Goal: Information Seeking & Learning: Learn about a topic

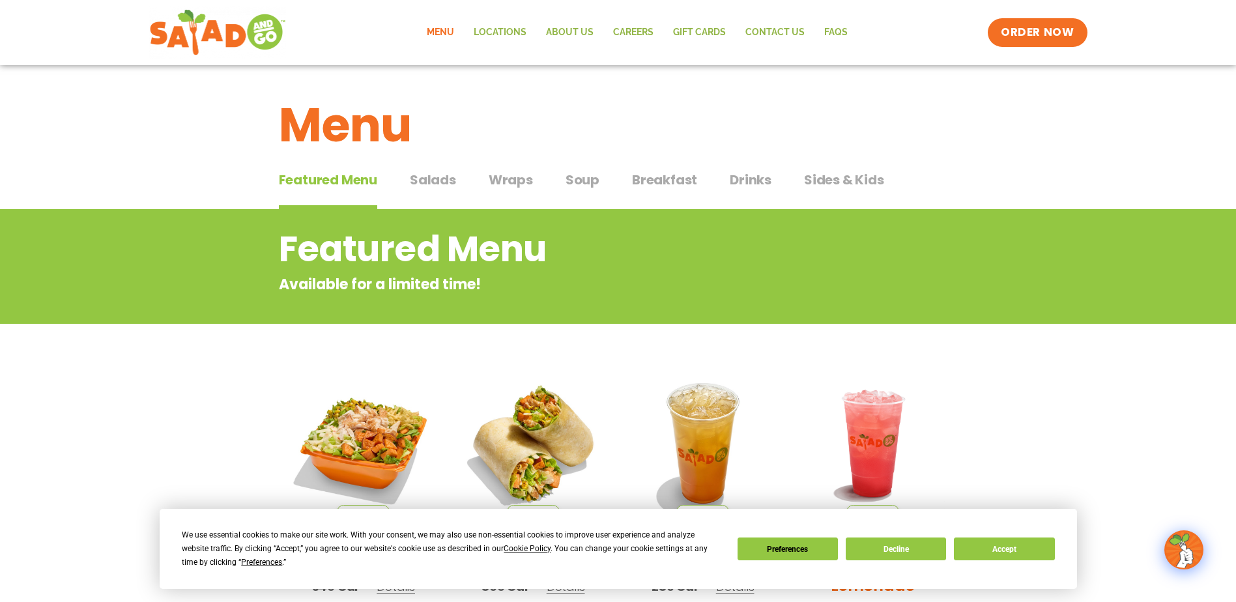
click at [955, 160] on div "Menu" at bounding box center [618, 115] width 1236 height 100
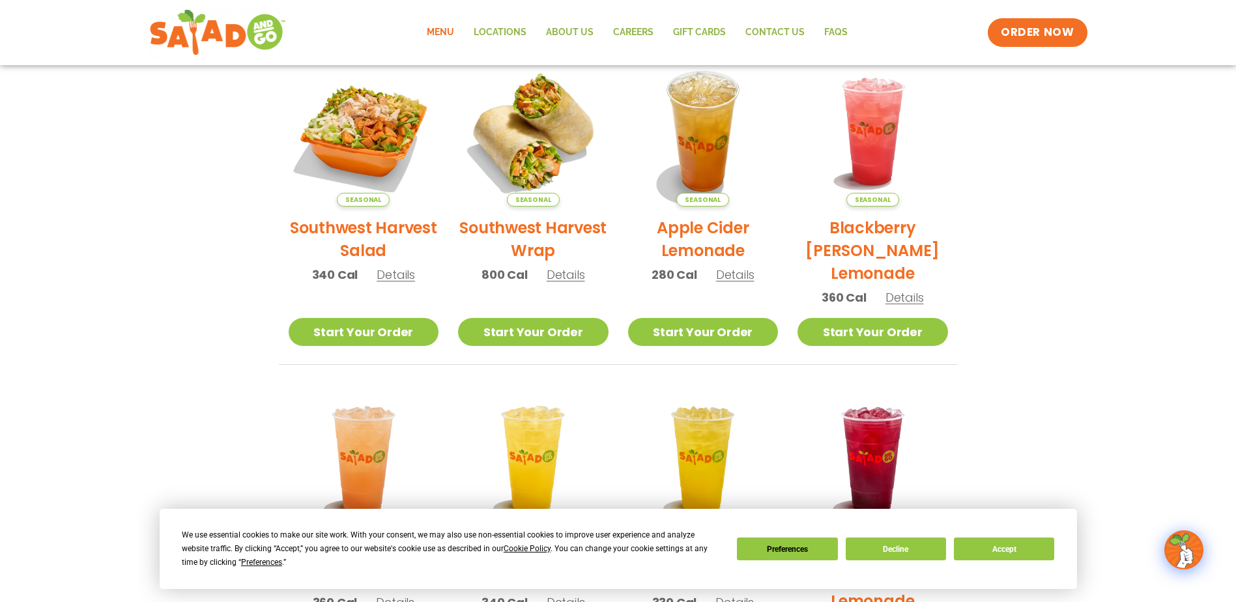
scroll to position [326, 0]
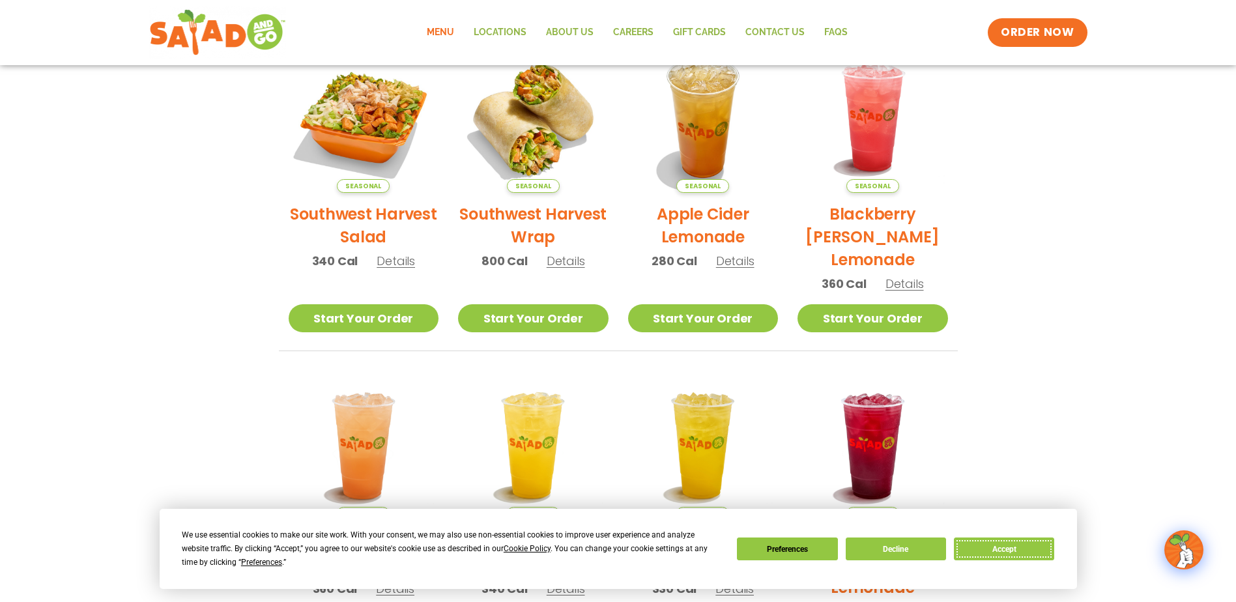
click at [1003, 547] on button "Accept" at bounding box center [1004, 549] width 100 height 23
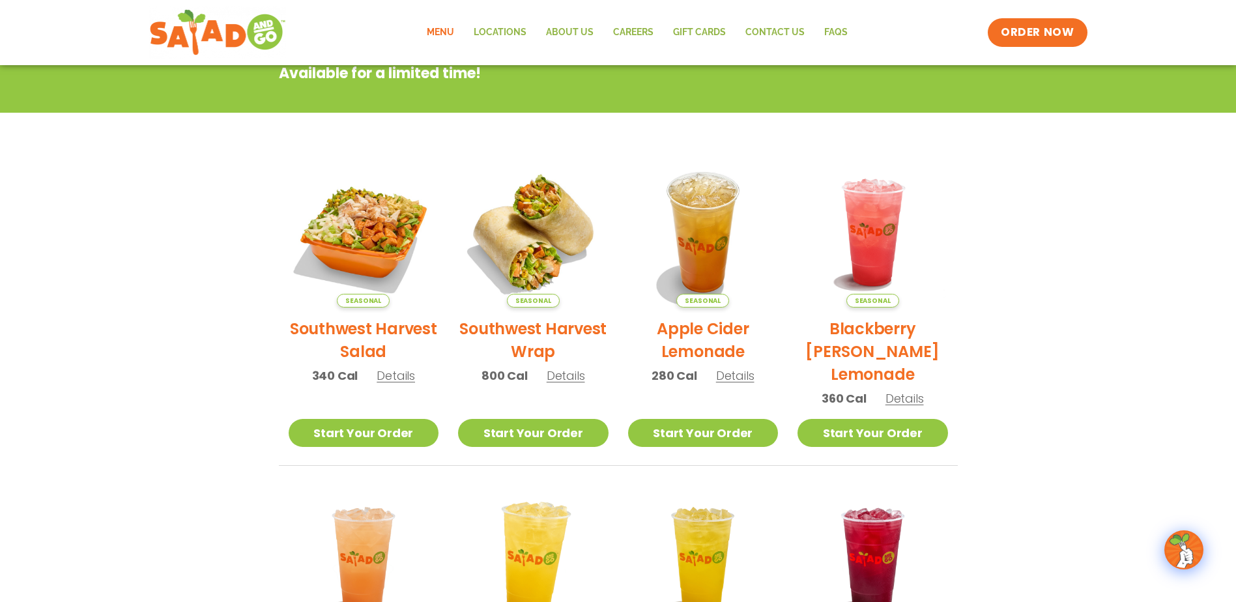
scroll to position [234, 0]
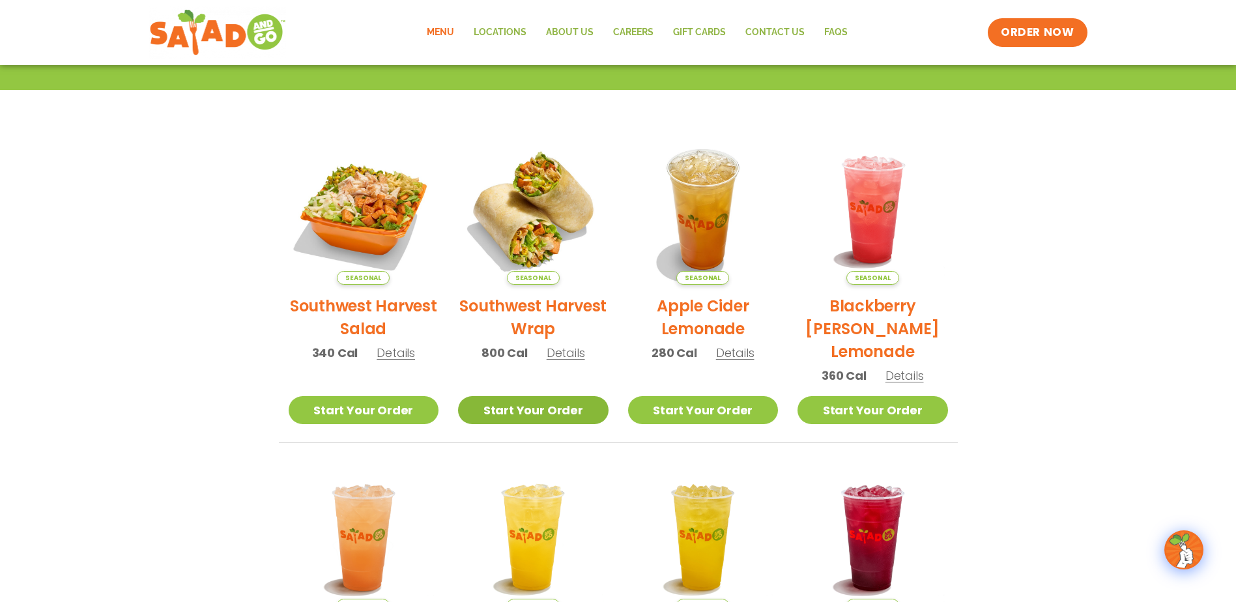
click at [543, 414] on link "Start Your Order" at bounding box center [533, 410] width 151 height 28
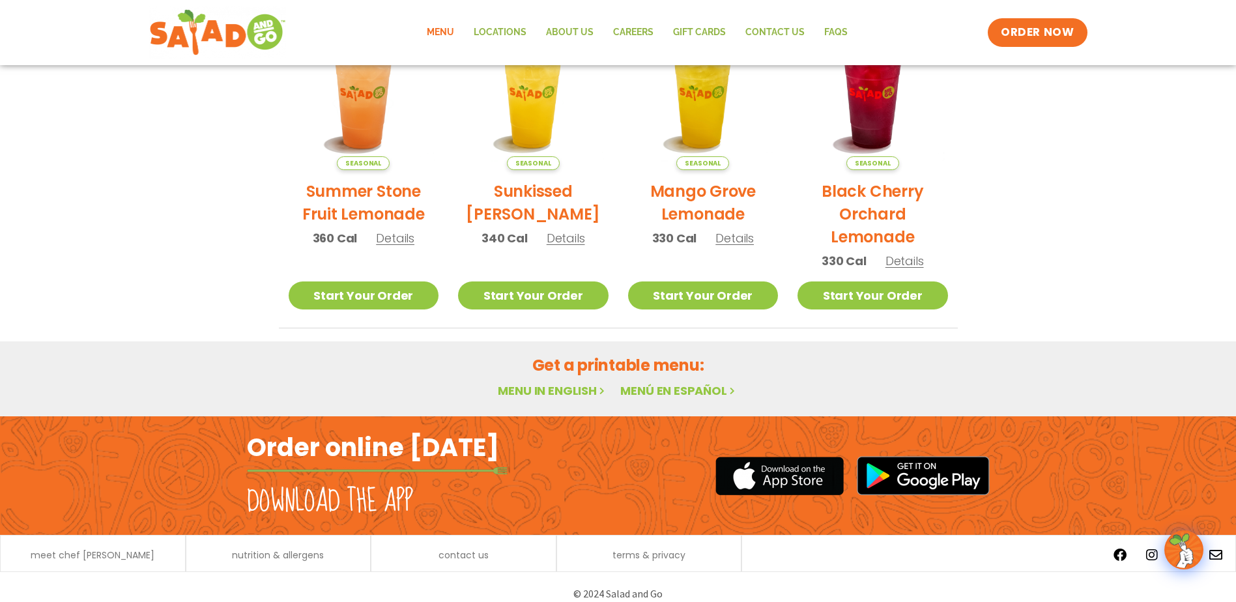
scroll to position [690, 0]
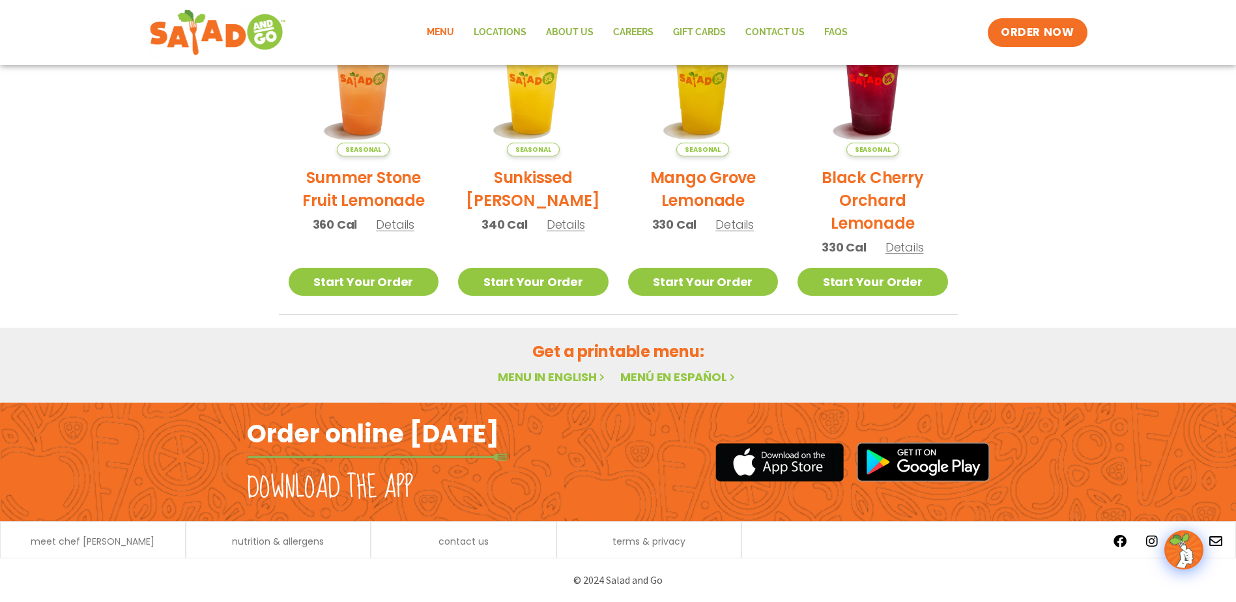
click at [547, 375] on link "Menu in English" at bounding box center [552, 377] width 109 height 16
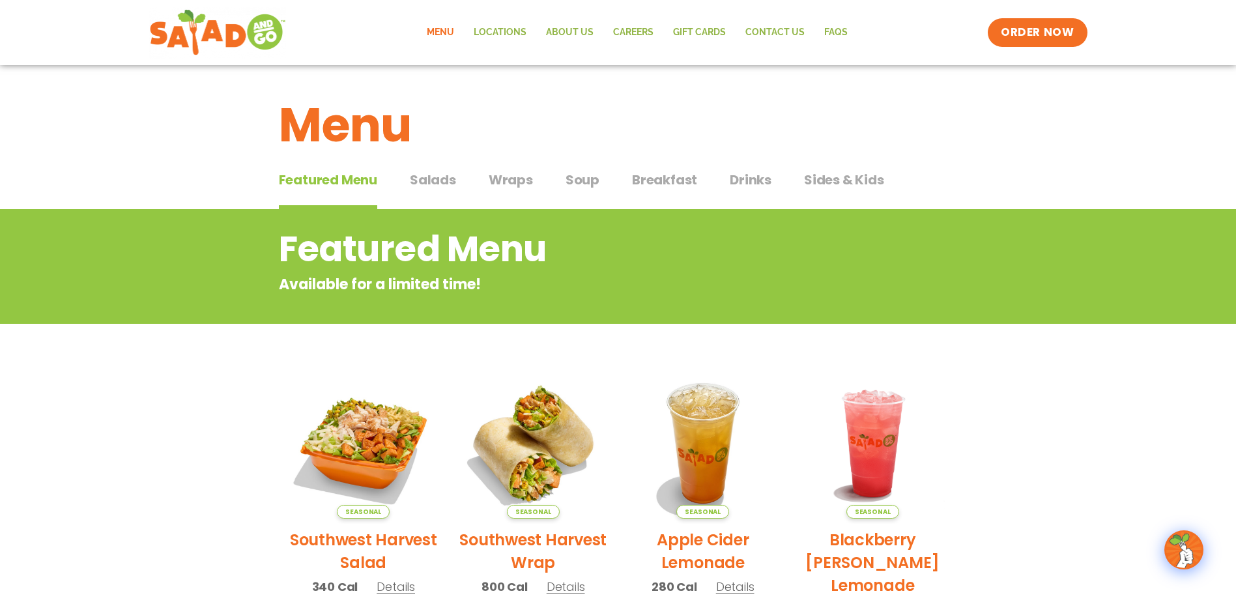
click at [516, 182] on span "Wraps" at bounding box center [511, 180] width 44 height 20
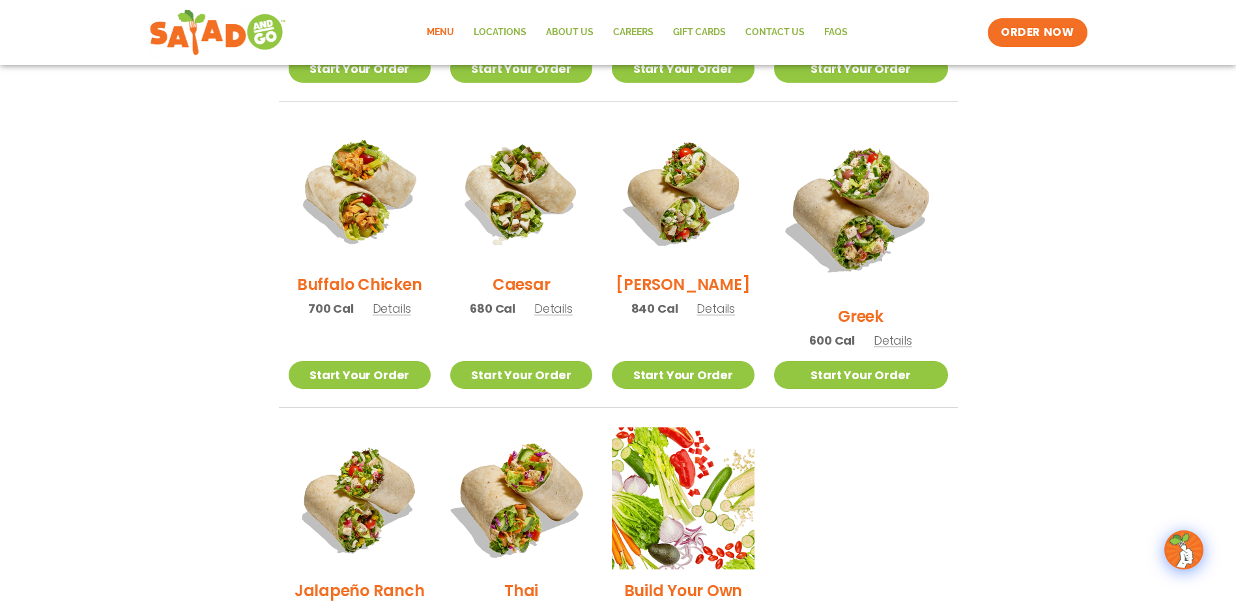
scroll to position [586, 0]
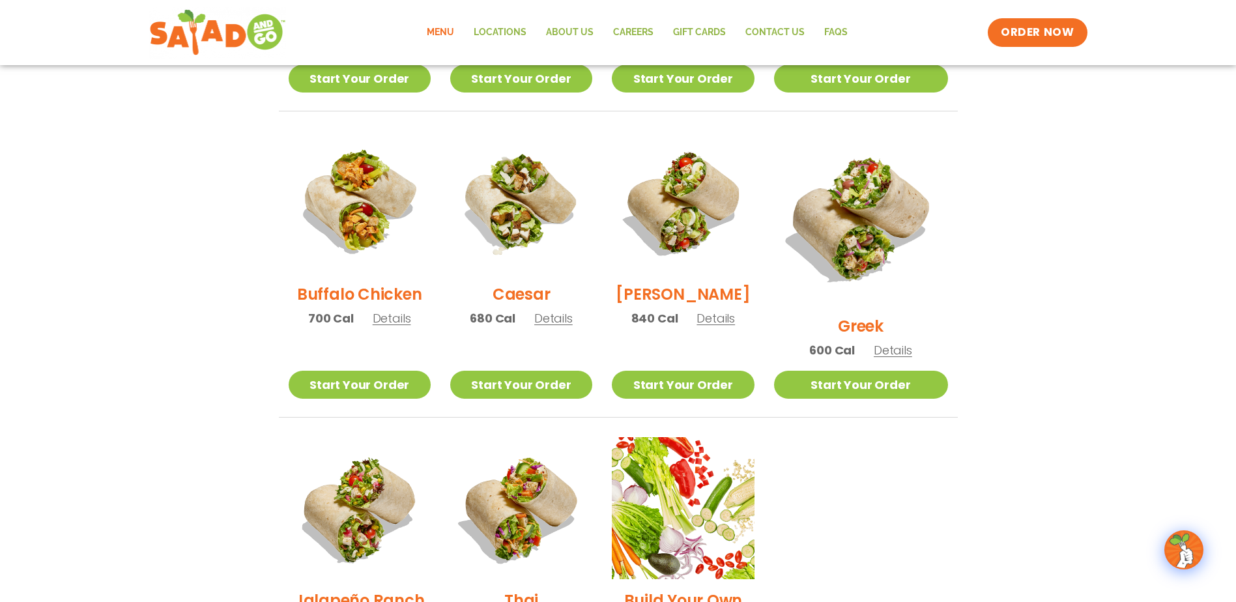
click at [558, 326] on span "Details" at bounding box center [553, 318] width 38 height 16
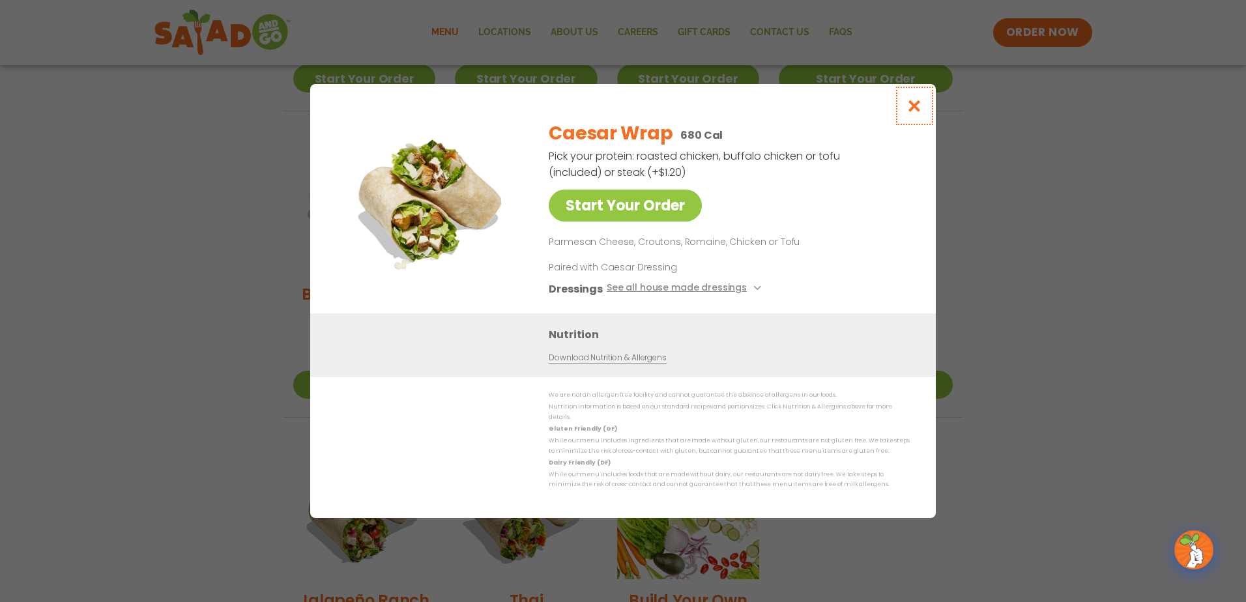
click at [915, 112] on icon "Close modal" at bounding box center [914, 106] width 16 height 14
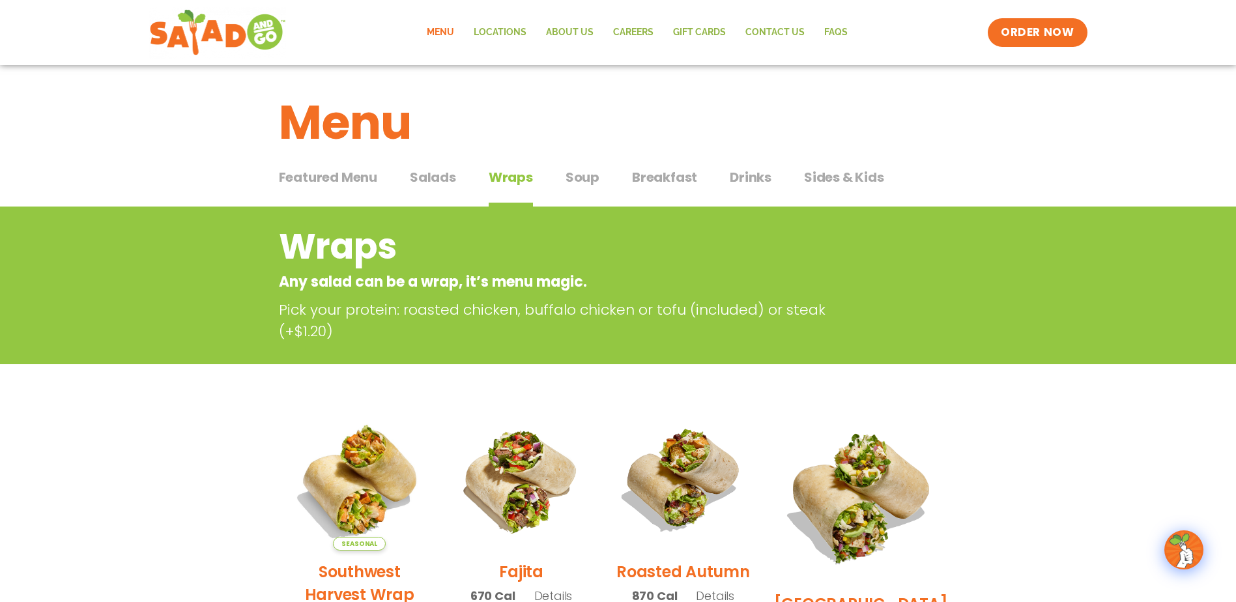
scroll to position [0, 0]
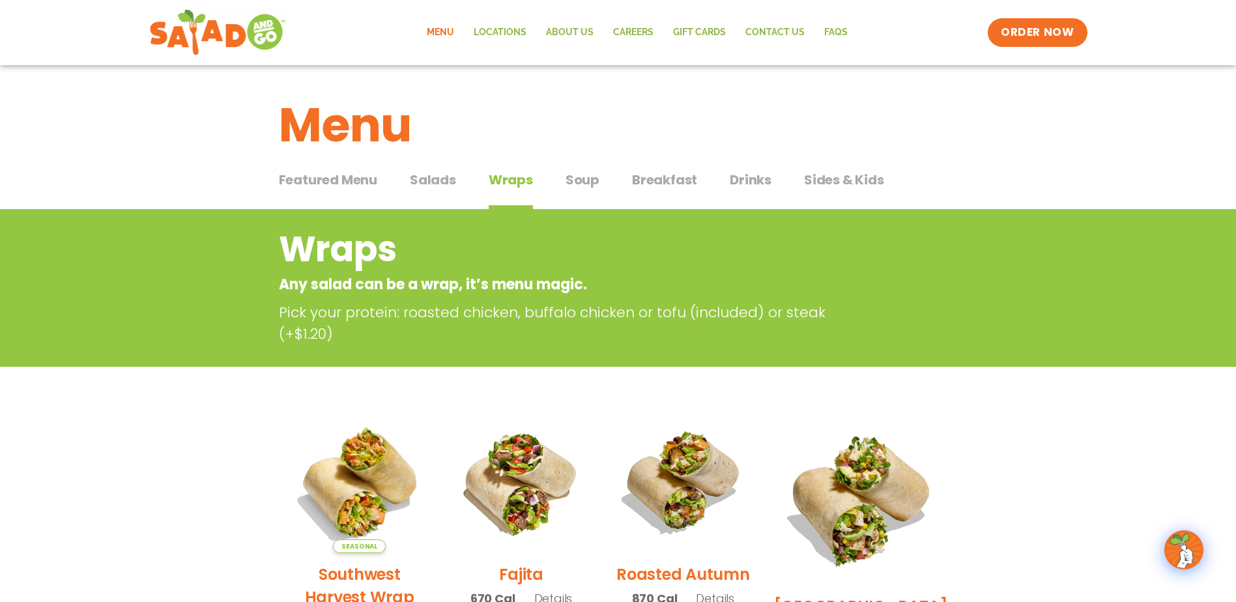
click at [738, 176] on span "Drinks" at bounding box center [751, 180] width 42 height 20
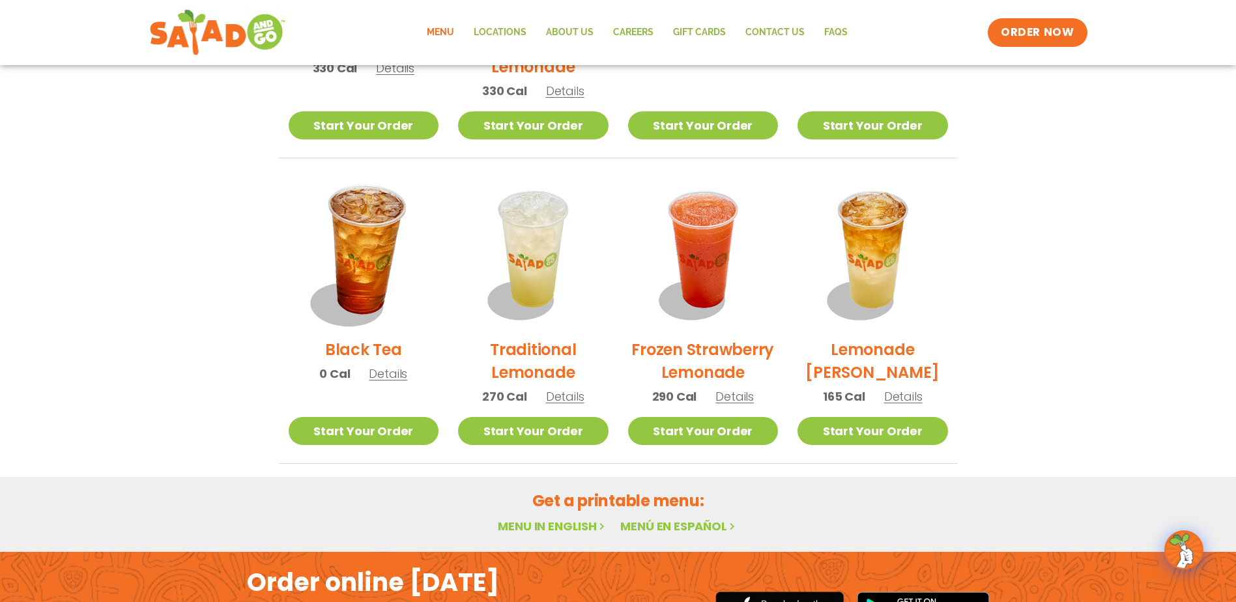
scroll to position [847, 0]
